Goal: Information Seeking & Learning: Check status

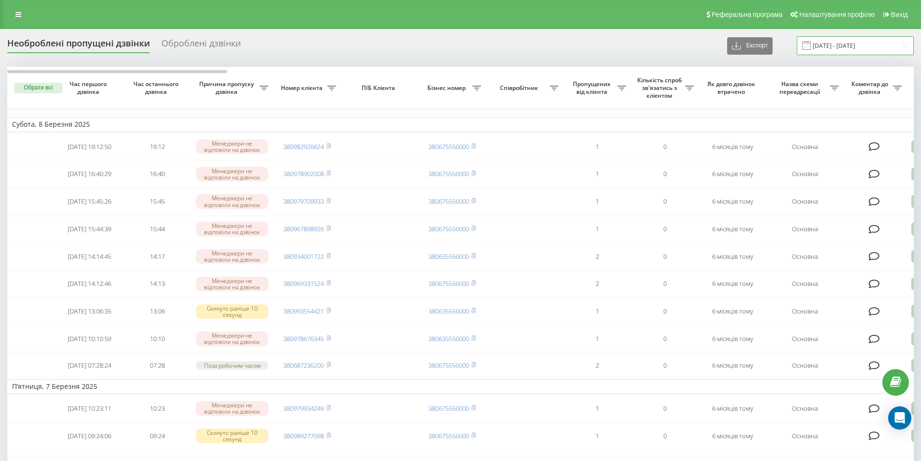
click at [475, 44] on input "09.02.2025 - 09.03.2025" at bounding box center [855, 45] width 117 height 19
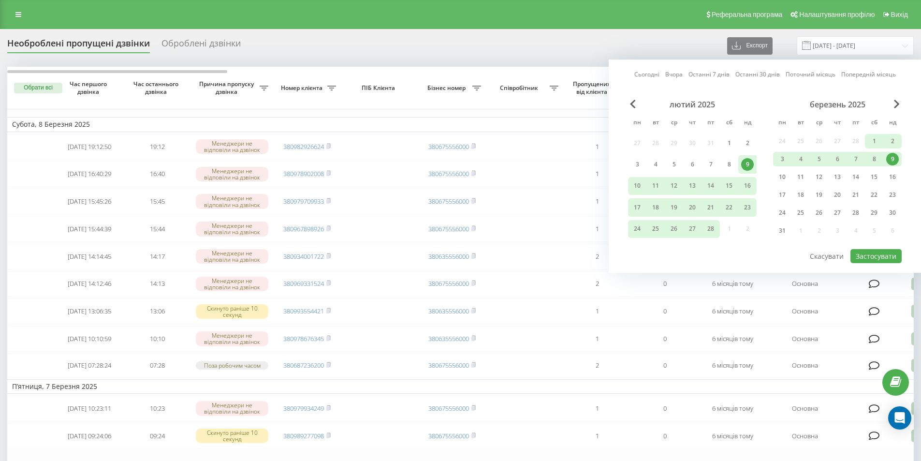
click at [475, 105] on div "березень 2025" at bounding box center [837, 105] width 129 height 10
click at [475, 105] on span "Next Month" at bounding box center [897, 104] width 6 height 9
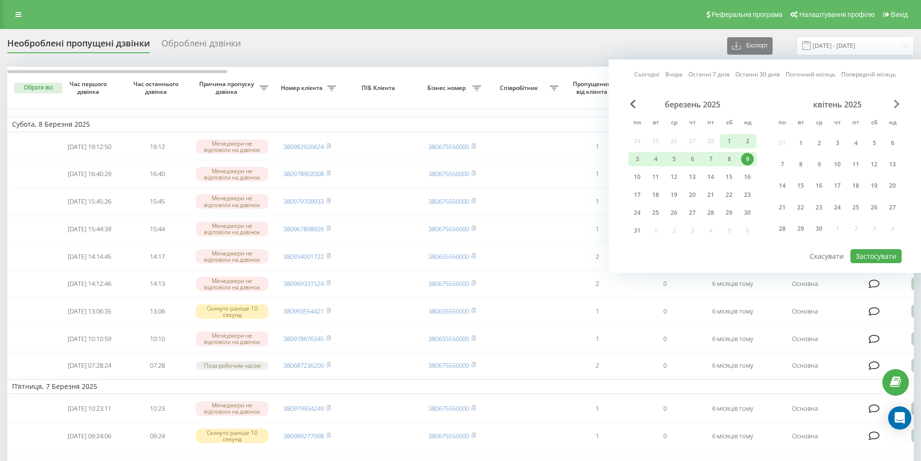
click at [475, 105] on span "Next Month" at bounding box center [897, 104] width 6 height 9
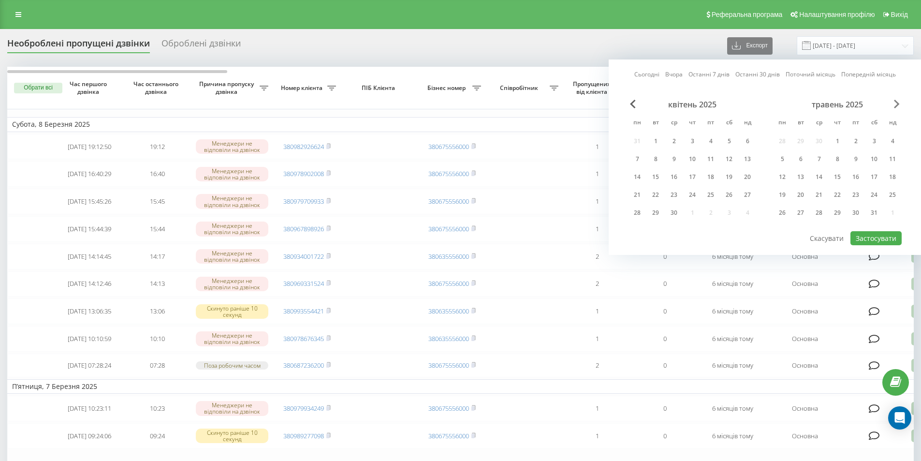
click at [475, 106] on span "Next Month" at bounding box center [897, 104] width 6 height 9
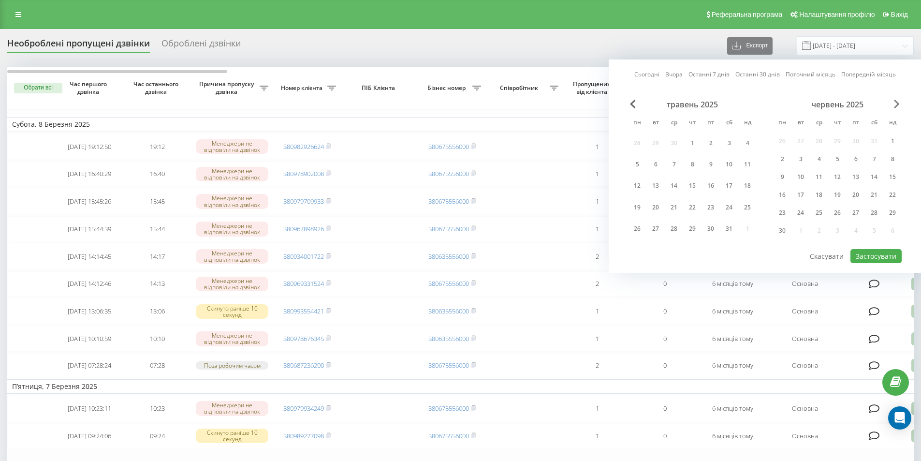
click at [475, 106] on span "Next Month" at bounding box center [897, 104] width 6 height 9
click at [475, 106] on div "липень 2025" at bounding box center [837, 105] width 129 height 10
click at [475, 101] on span "Next Month" at bounding box center [897, 104] width 6 height 9
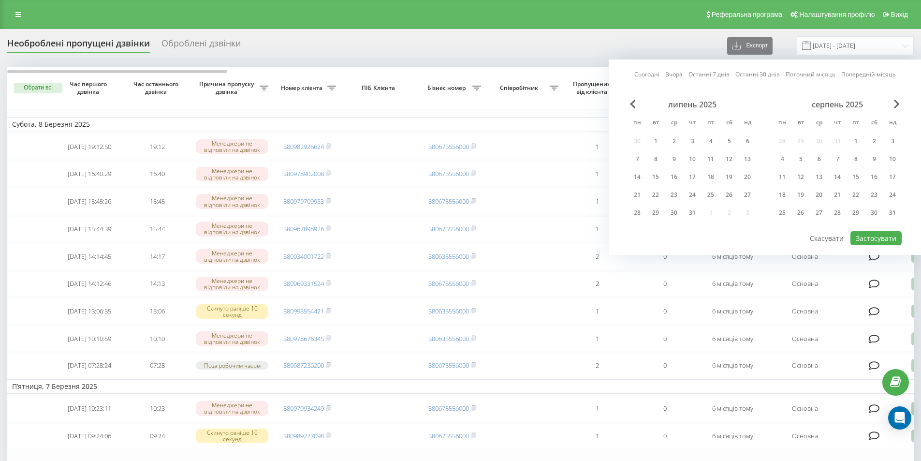
click at [475, 73] on link "Поточний місяць" at bounding box center [810, 74] width 50 height 9
click at [475, 77] on link "Поточний місяць" at bounding box center [810, 74] width 50 height 9
click at [475, 103] on span "Next Month" at bounding box center [897, 104] width 6 height 9
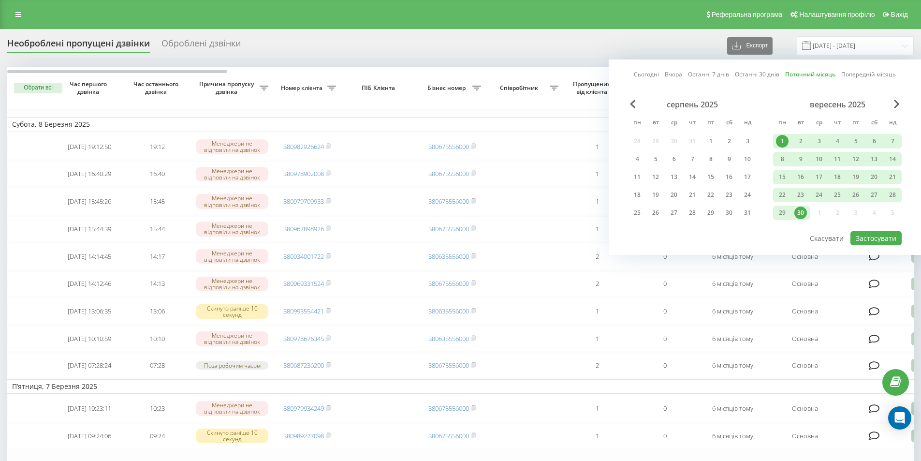
click at [475, 75] on link "Сьогодні" at bounding box center [646, 74] width 25 height 9
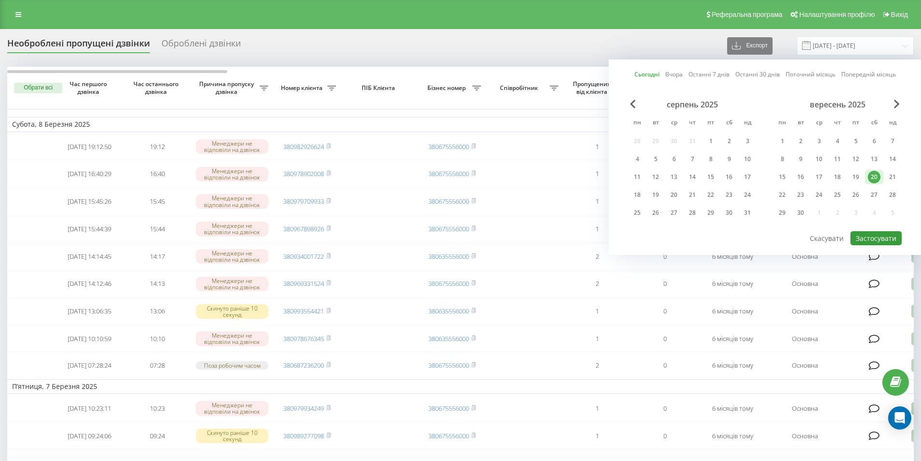
click at [475, 240] on button "Застосувати" at bounding box center [875, 238] width 51 height 14
type input "[DATE] - [DATE]"
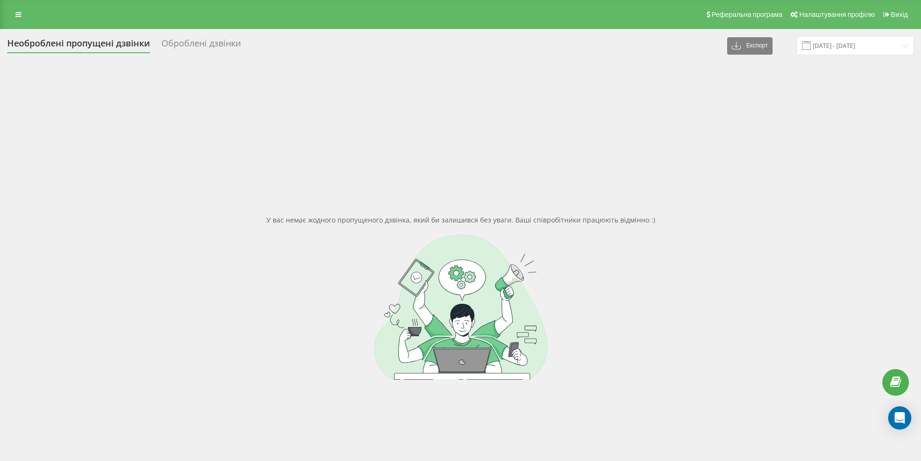
drag, startPoint x: 85, startPoint y: 441, endPoint x: 126, endPoint y: 451, distance: 42.3
click at [86, 438] on div "У вас немає жодного пропущеного дзвінка, який би залишився без уваги. Ваші спів…" at bounding box center [460, 297] width 906 height 461
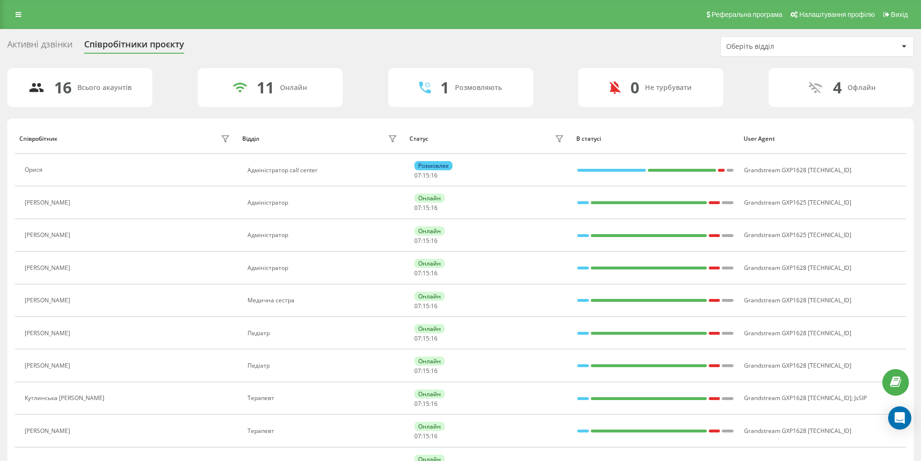
click at [40, 45] on div "Активні дзвінки" at bounding box center [39, 46] width 65 height 15
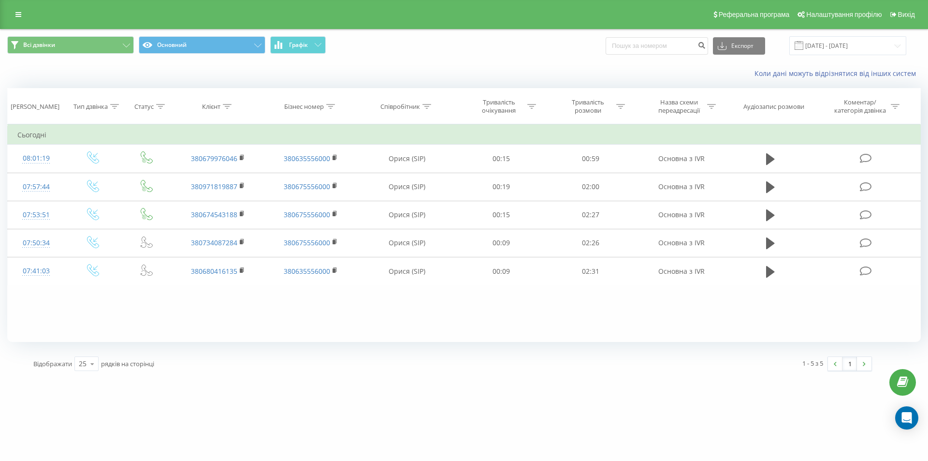
click at [304, 439] on div "[DOMAIN_NAME] Проекти [DOMAIN_NAME] Дашборд Центр звернень Журнал дзвінків Журн…" at bounding box center [464, 230] width 928 height 461
click at [107, 436] on div "[DOMAIN_NAME] Проекти [DOMAIN_NAME] Дашборд Центр звернень Журнал дзвінків Журн…" at bounding box center [464, 230] width 928 height 461
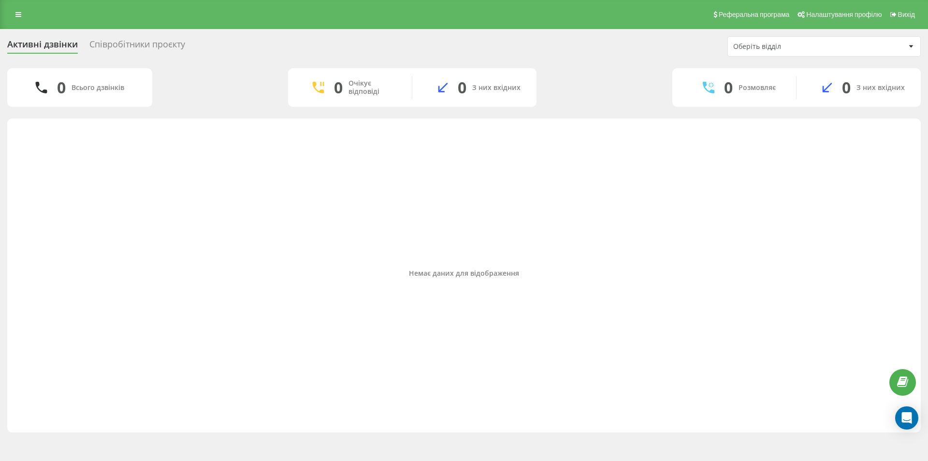
click at [174, 240] on div "Немає даних для відображення" at bounding box center [464, 272] width 898 height 299
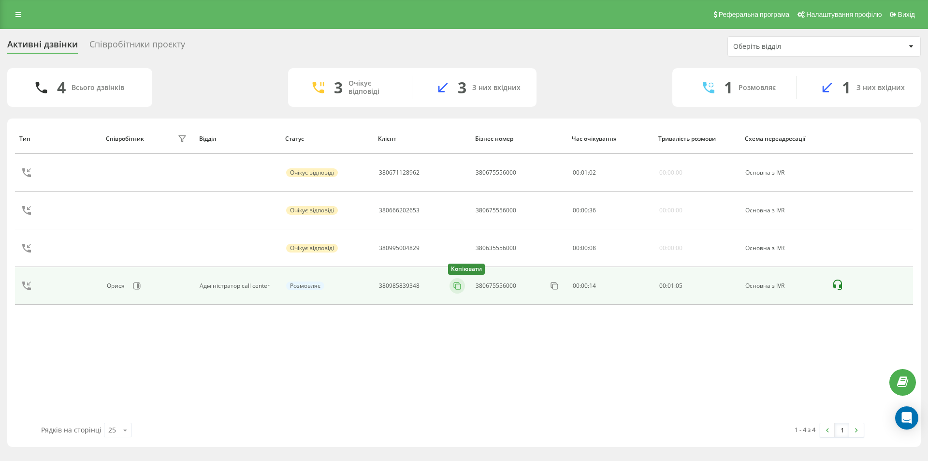
click at [458, 289] on rect at bounding box center [457, 286] width 5 height 5
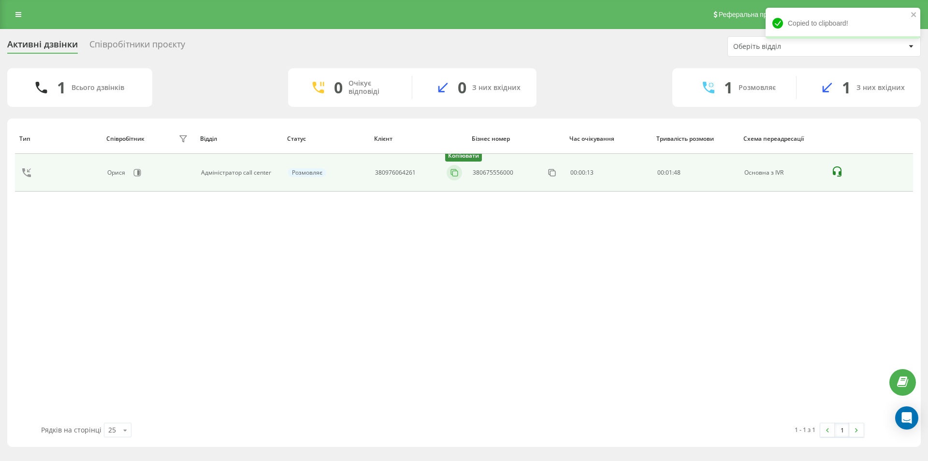
click at [453, 176] on rect at bounding box center [454, 173] width 5 height 5
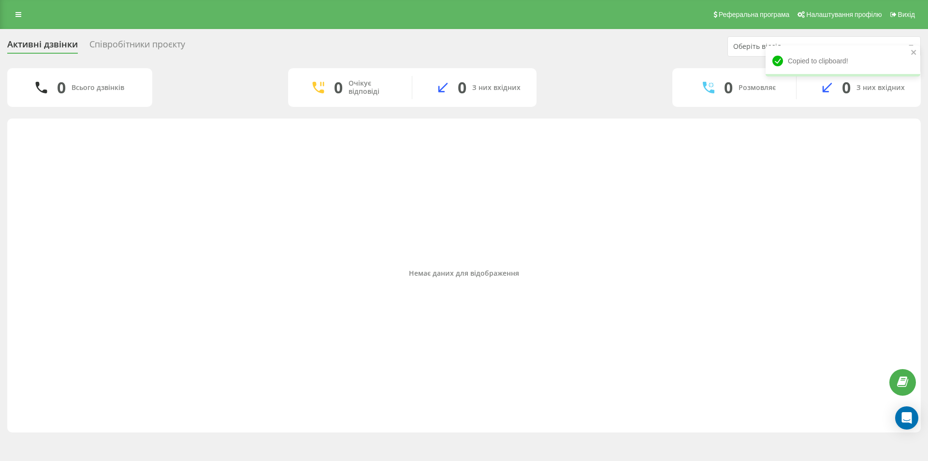
click at [662, 228] on div "Немає даних для відображення" at bounding box center [464, 272] width 898 height 299
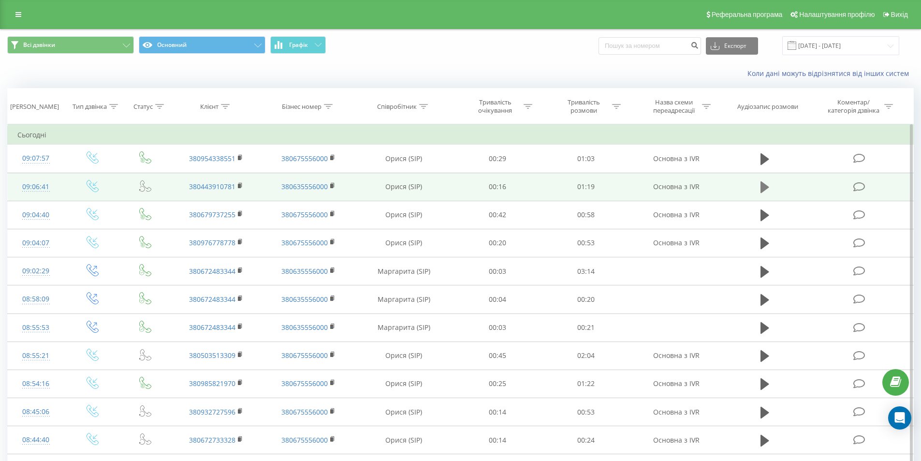
click at [764, 189] on icon at bounding box center [764, 187] width 9 height 12
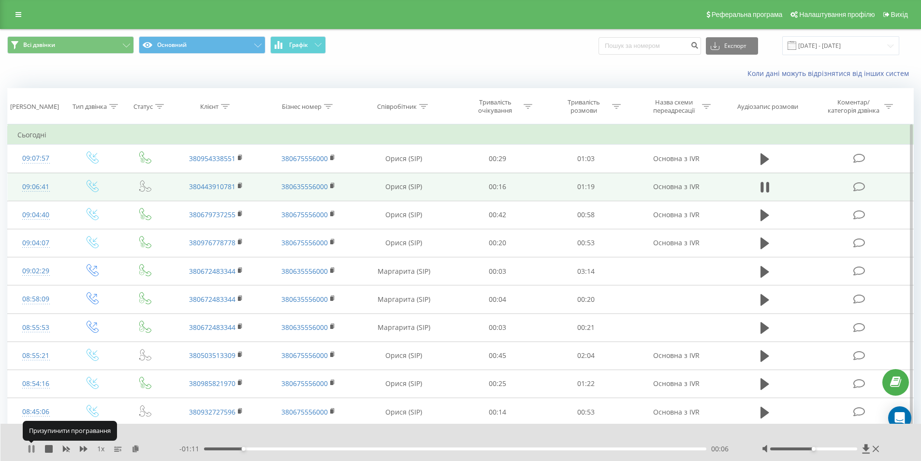
click at [33, 448] on icon at bounding box center [33, 449] width 2 height 8
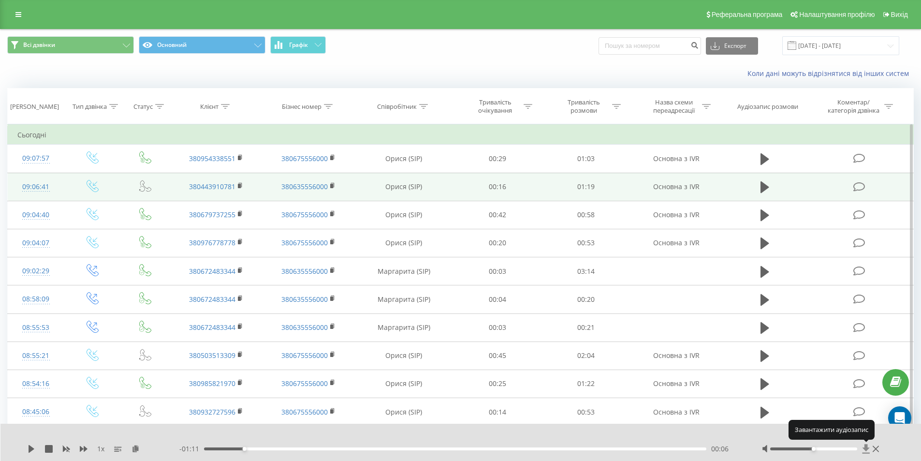
click at [865, 450] on icon at bounding box center [865, 448] width 7 height 9
click at [865, 448] on icon at bounding box center [865, 448] width 7 height 9
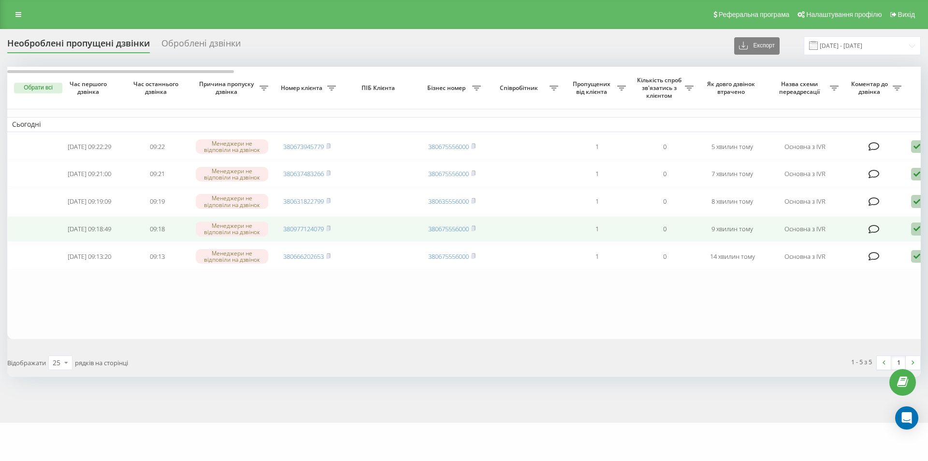
click at [482, 231] on icon at bounding box center [917, 228] width 12 height 13
click at [482, 249] on span "Не вдалося зв'язатися" at bounding box center [830, 244] width 74 height 9
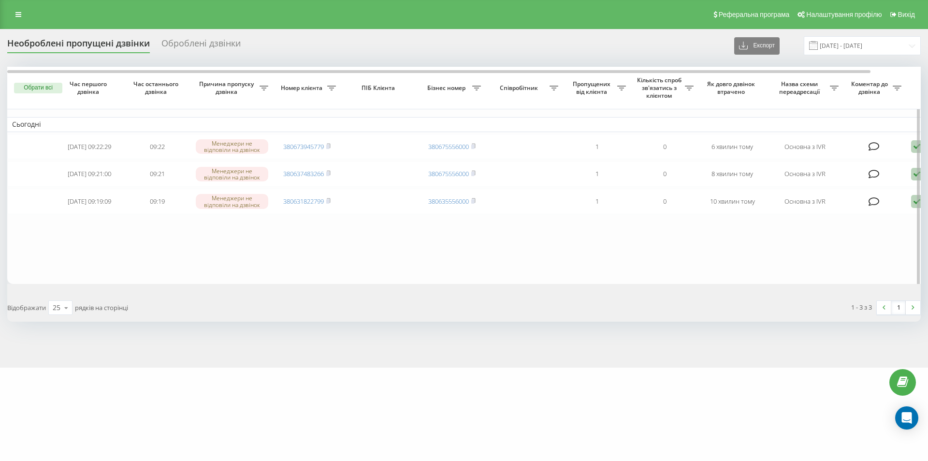
click at [482, 267] on table "Сьогодні [DATE] 09:22:29 09:22 Менеджери не відповіли на дзвінок 380673945779 3…" at bounding box center [490, 175] width 967 height 217
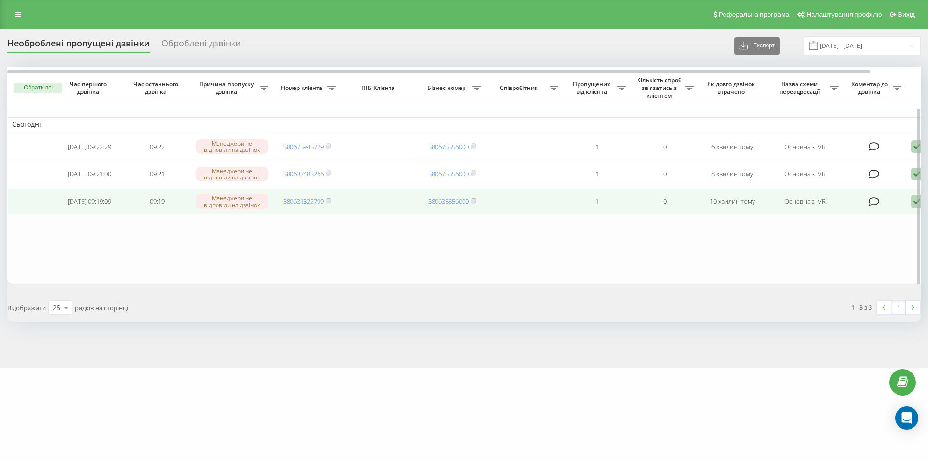
click at [482, 206] on icon at bounding box center [917, 201] width 12 height 13
click at [482, 221] on span "Не вдалося зв'язатися" at bounding box center [830, 216] width 74 height 9
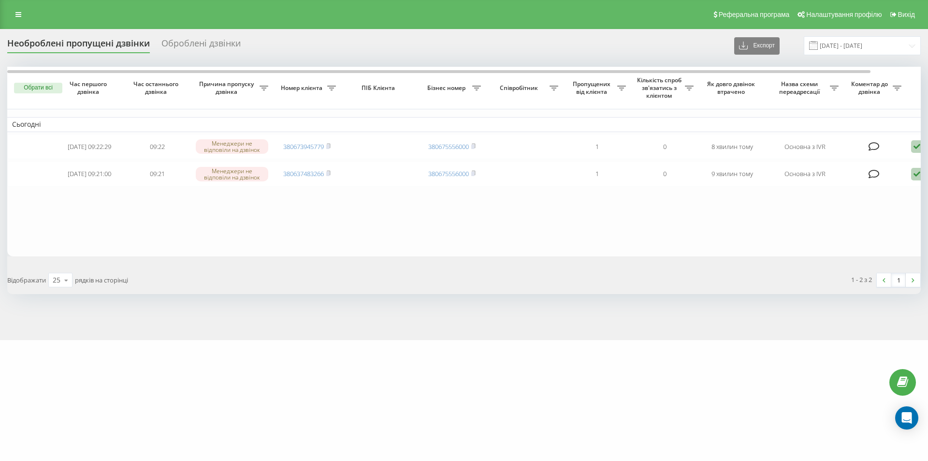
drag, startPoint x: 163, startPoint y: 49, endPoint x: 407, endPoint y: 273, distance: 330.8
click at [401, 282] on div "Відображати 25 10 25 50 100 рядків на сторінці" at bounding box center [232, 280] width 464 height 28
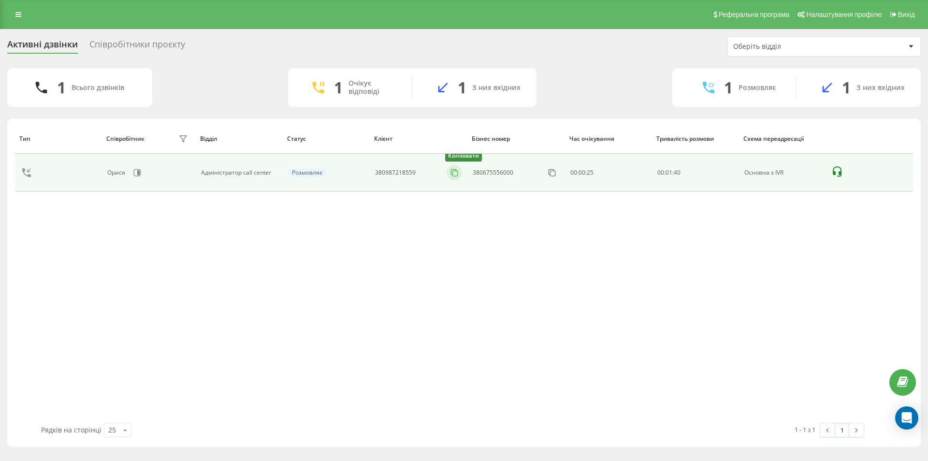
click at [455, 175] on icon at bounding box center [454, 173] width 10 height 10
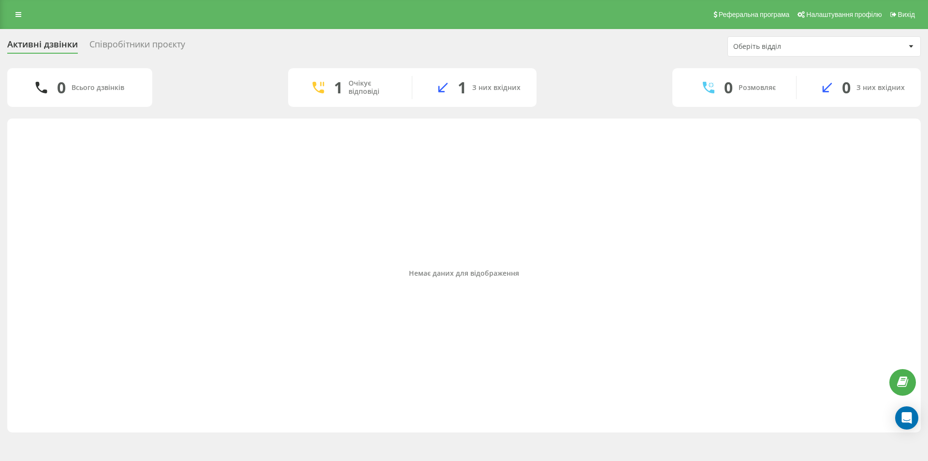
click at [184, 321] on div "Немає даних для відображення" at bounding box center [464, 272] width 898 height 299
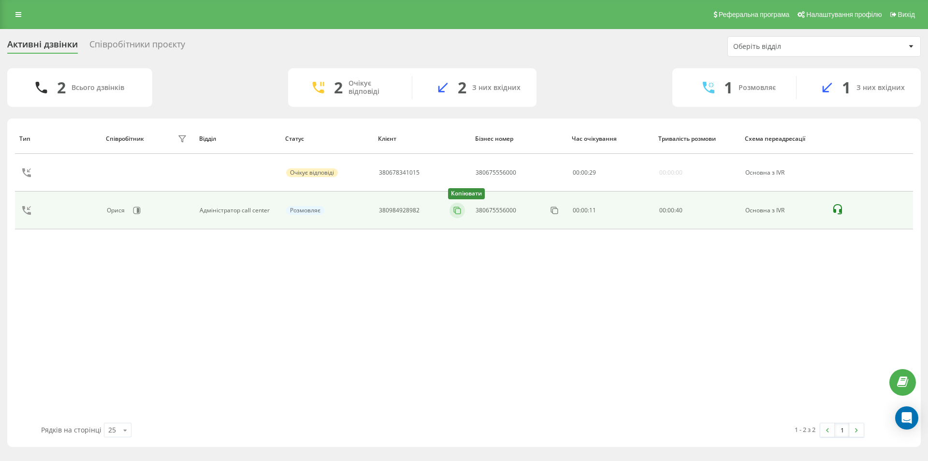
click at [460, 213] on icon at bounding box center [457, 210] width 10 height 10
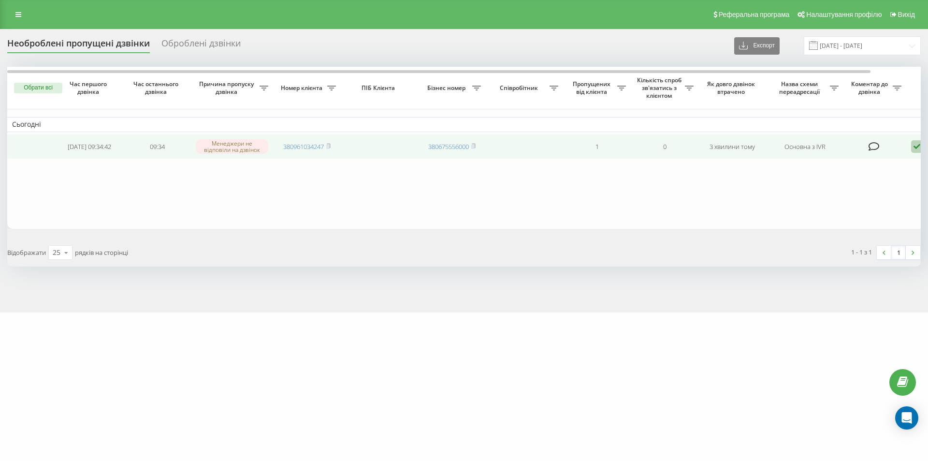
click at [914, 148] on icon at bounding box center [917, 146] width 12 height 13
click at [867, 162] on div "Не вдалося зв'язатися" at bounding box center [875, 161] width 181 height 17
